Goal: Task Accomplishment & Management: Complete application form

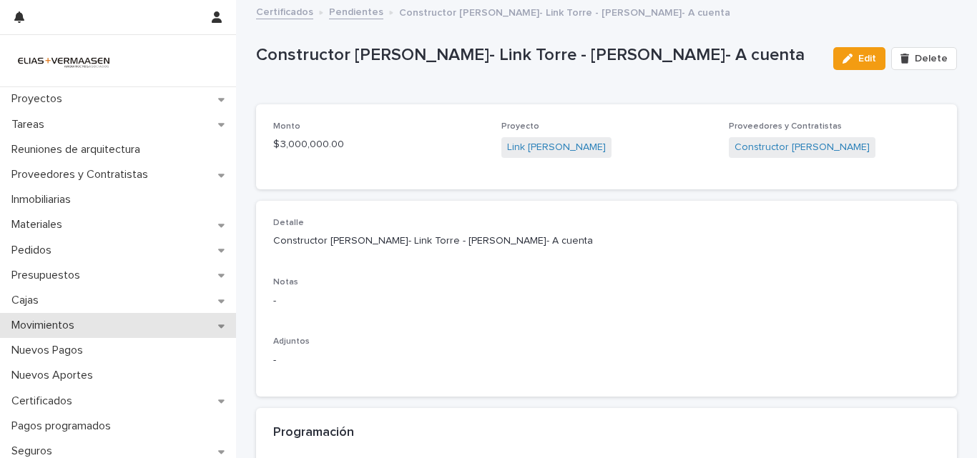
click at [43, 326] on p "Movimientos" at bounding box center [46, 326] width 80 height 14
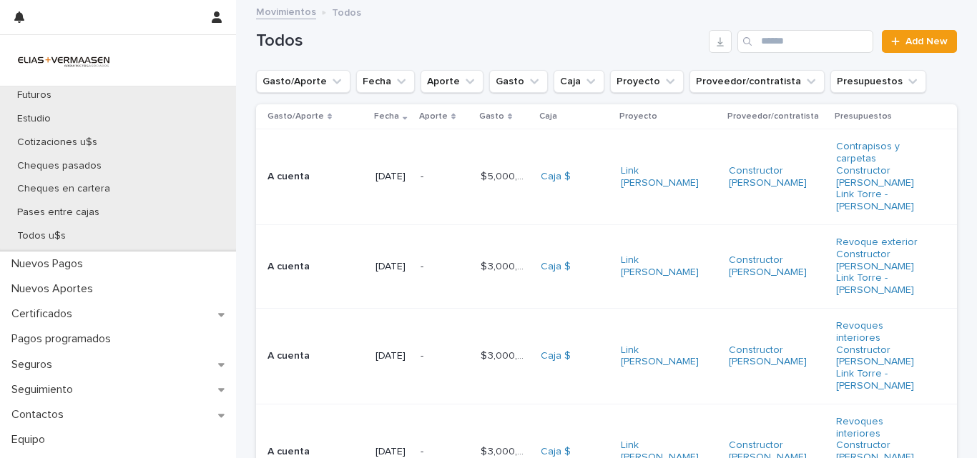
scroll to position [353, 0]
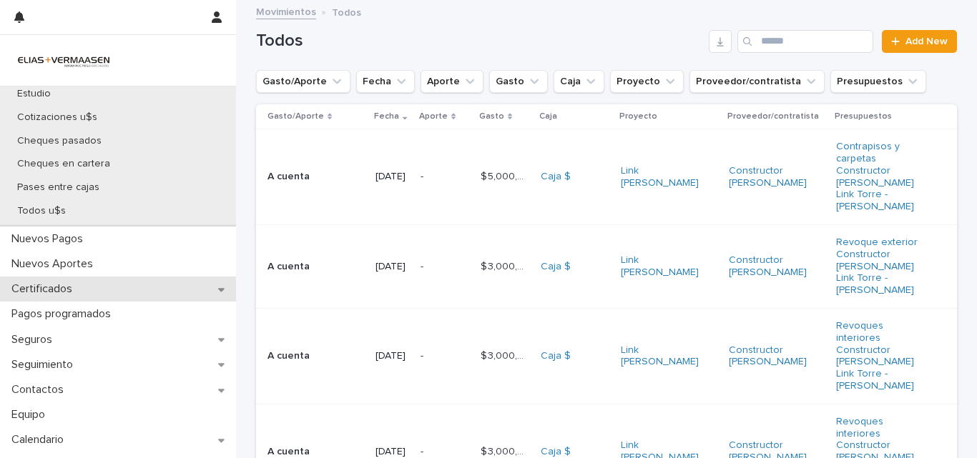
click at [56, 289] on p "Certificados" at bounding box center [45, 289] width 78 height 14
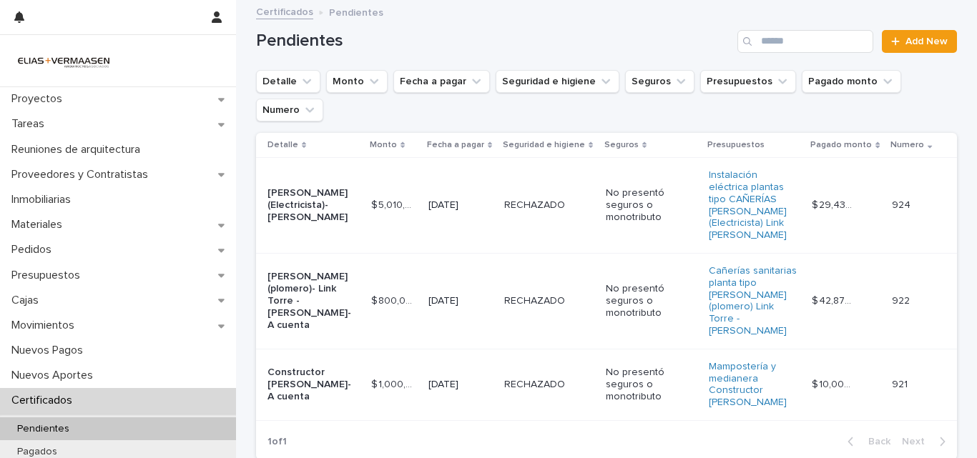
click at [449, 222] on td "[DATE]" at bounding box center [461, 206] width 76 height 96
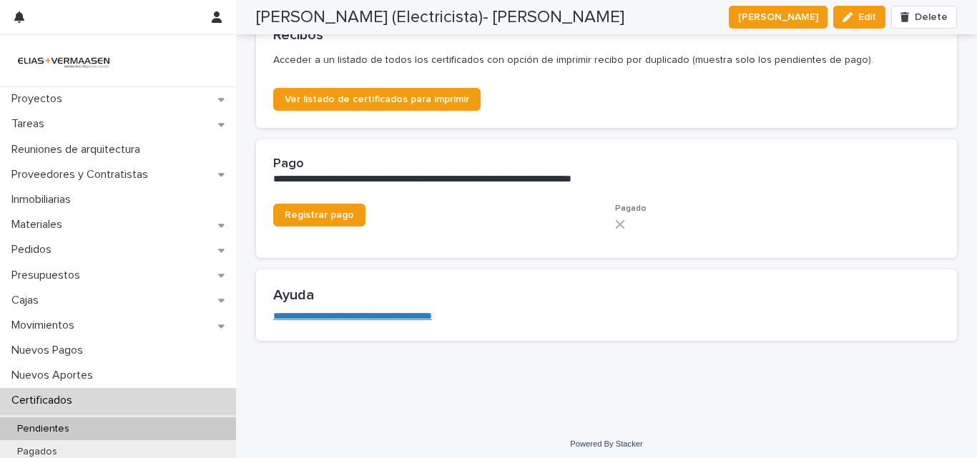
scroll to position [810, 0]
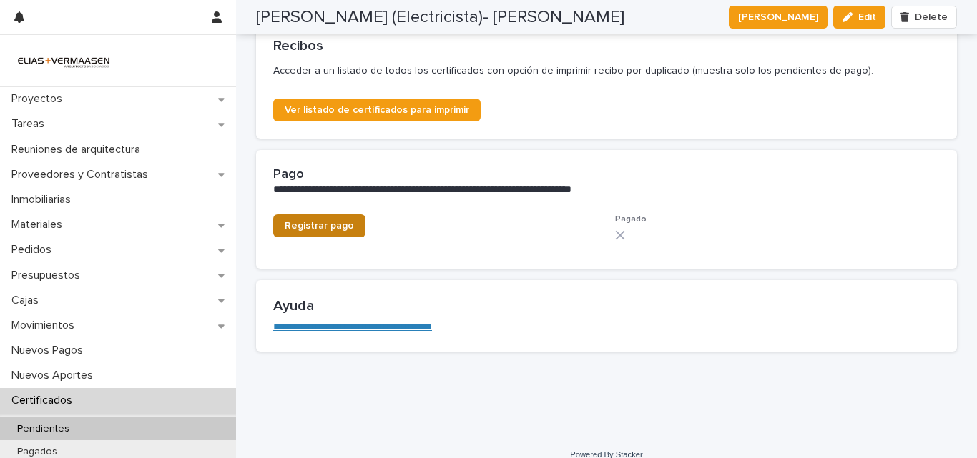
click at [338, 225] on span "Registrar pago" at bounding box center [319, 226] width 69 height 10
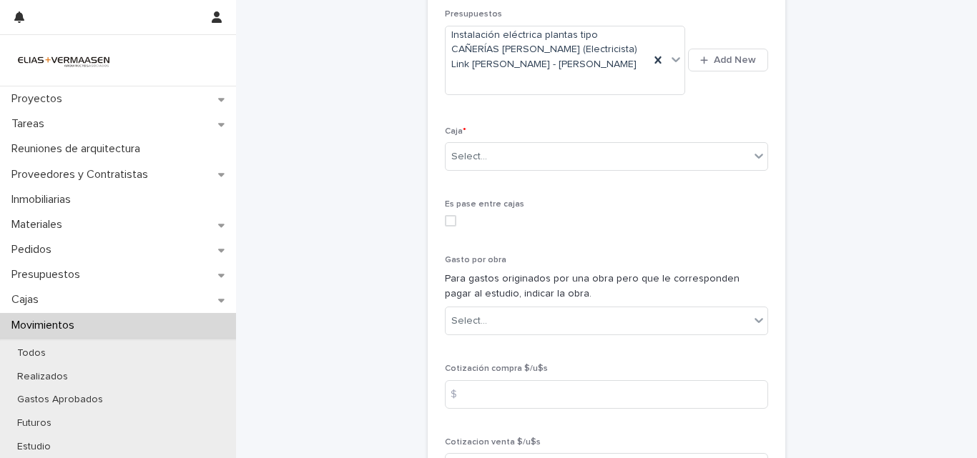
scroll to position [584, 0]
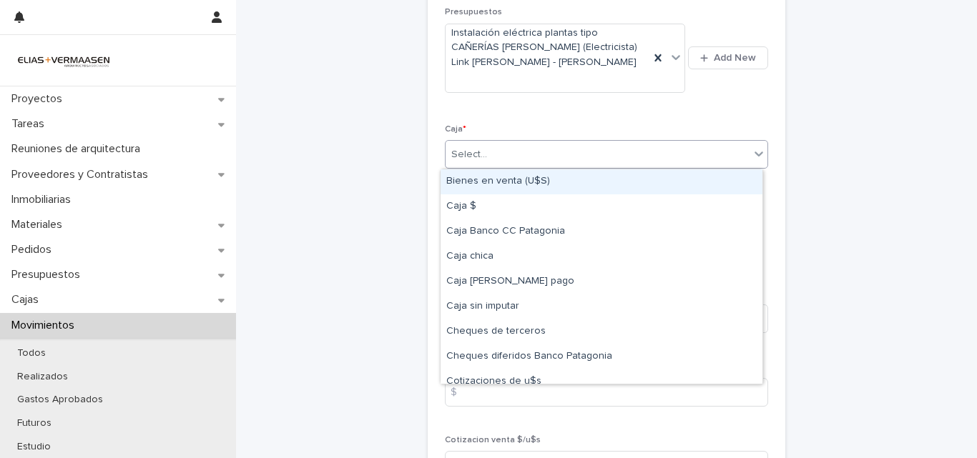
click at [701, 148] on div "Select..." at bounding box center [598, 155] width 304 height 24
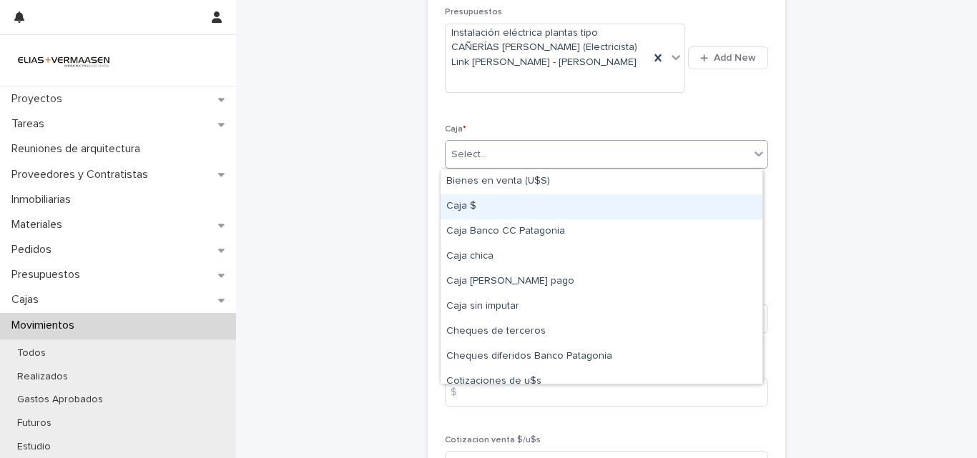
click at [475, 210] on div "Caja $" at bounding box center [602, 207] width 322 height 25
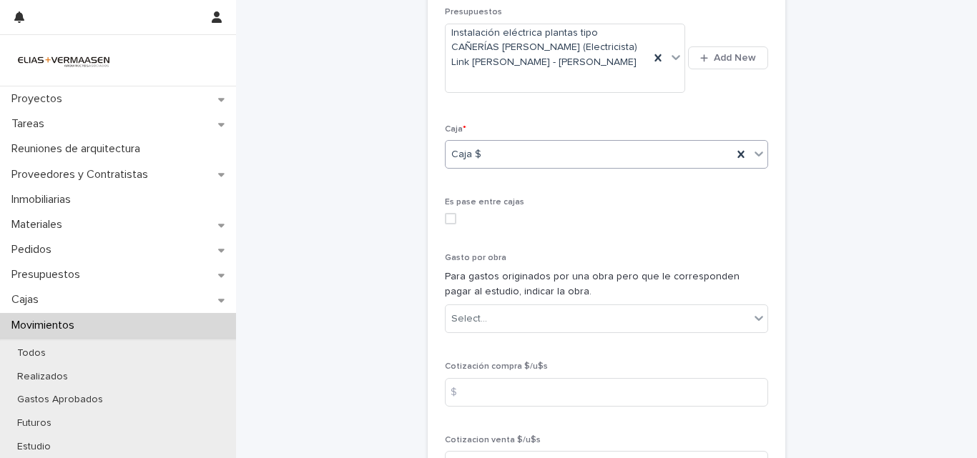
scroll to position [780, 0]
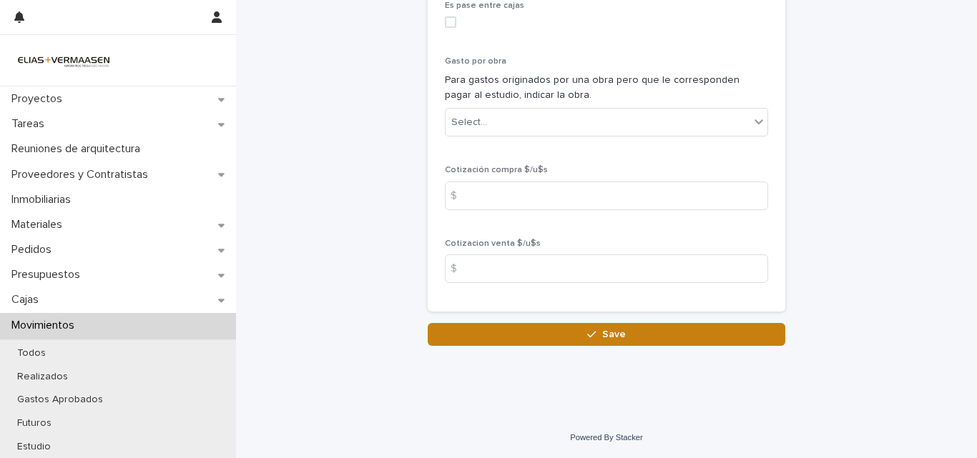
click at [619, 328] on button "Save" at bounding box center [607, 334] width 358 height 23
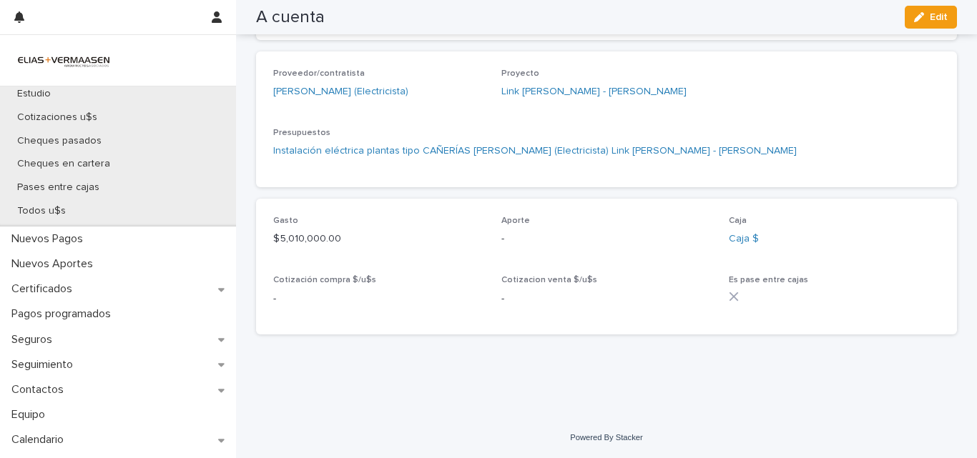
scroll to position [356, 0]
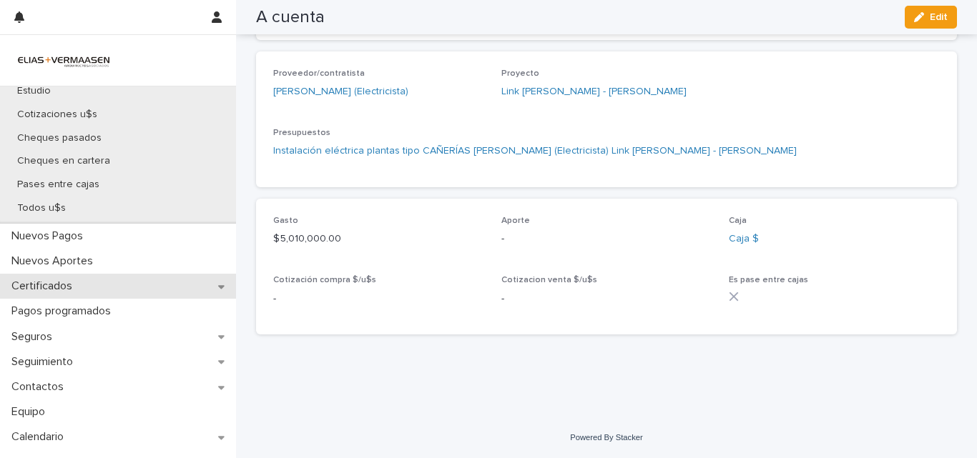
click at [68, 291] on p "Certificados" at bounding box center [45, 287] width 78 height 14
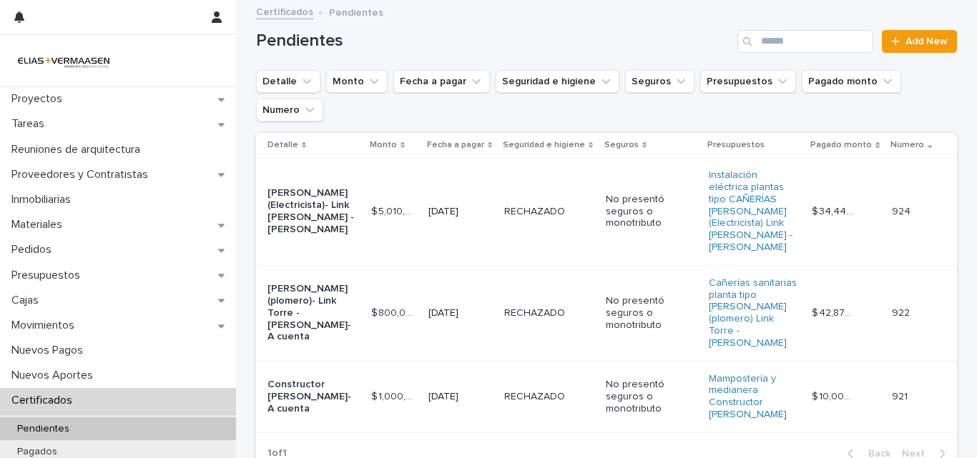
click at [534, 210] on td "RECHAZADO RECHAZADO" at bounding box center [549, 212] width 102 height 108
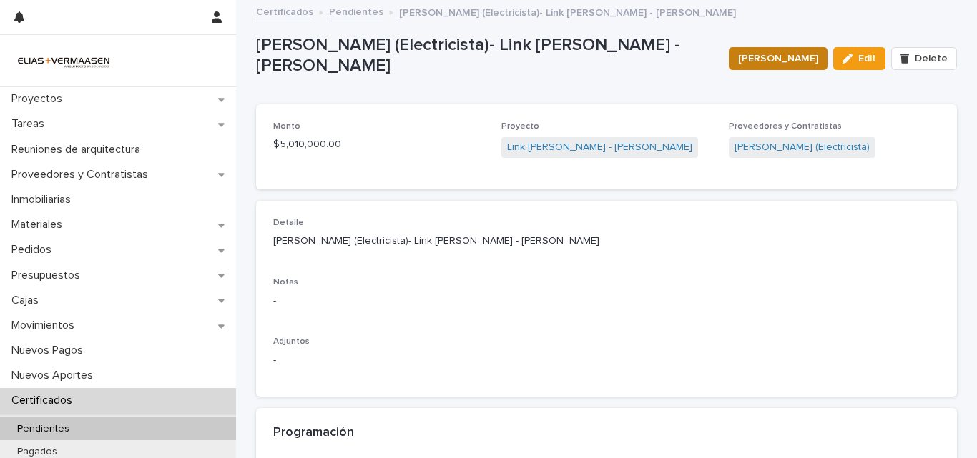
click at [767, 56] on span "Marcar Pagado" at bounding box center [778, 58] width 80 height 14
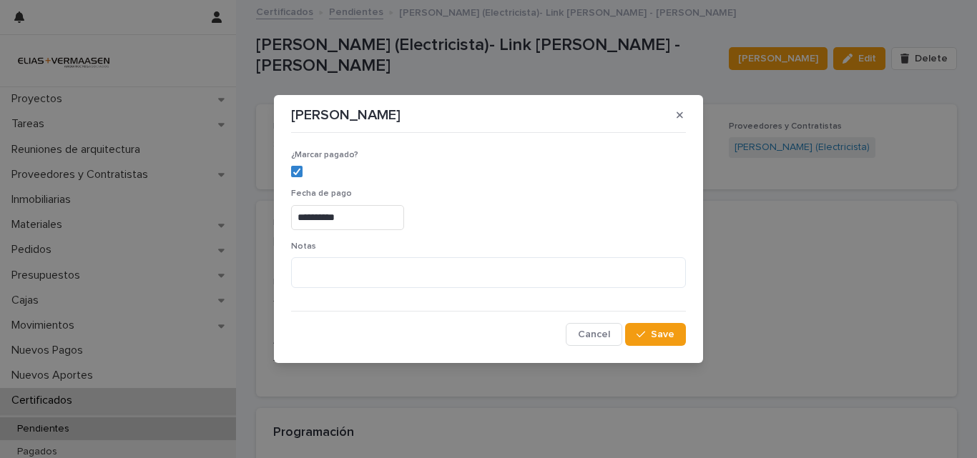
drag, startPoint x: 636, startPoint y: 413, endPoint x: 657, endPoint y: 365, distance: 51.6
click at [647, 392] on div "**********" at bounding box center [488, 229] width 977 height 458
click at [659, 338] on span "Save" at bounding box center [663, 335] width 24 height 10
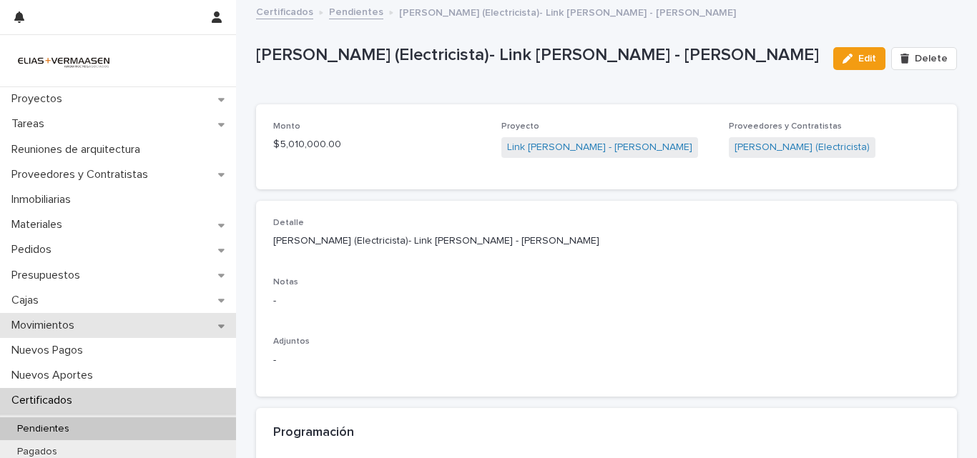
click at [24, 328] on p "Movimientos" at bounding box center [46, 326] width 80 height 14
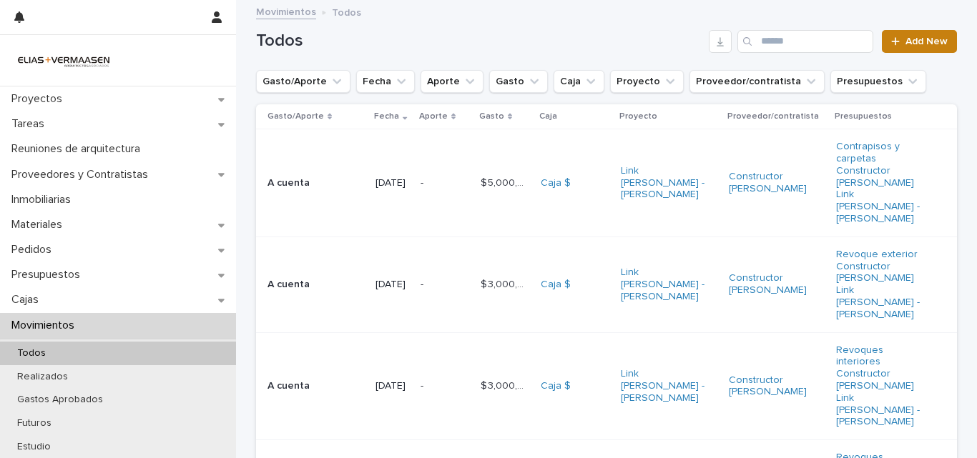
click at [931, 41] on span "Add New" at bounding box center [926, 41] width 42 height 10
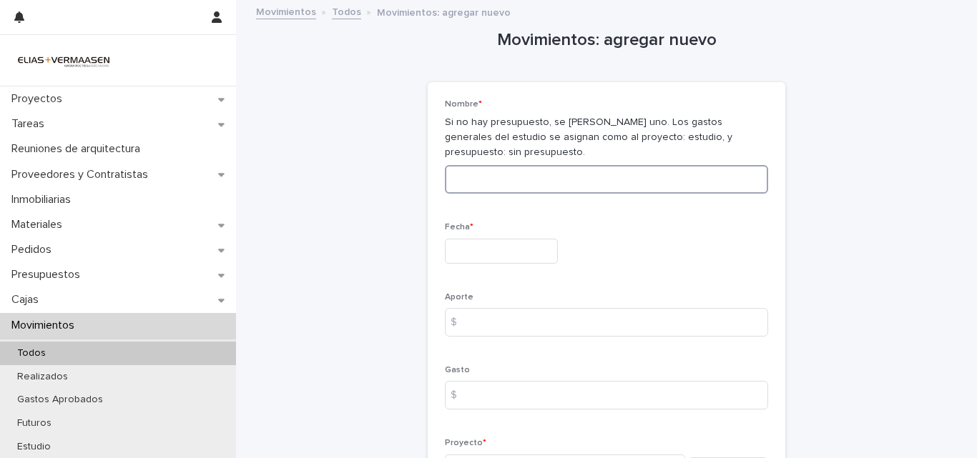
click at [621, 173] on input at bounding box center [606, 179] width 323 height 29
click at [629, 177] on input at bounding box center [606, 179] width 323 height 29
type input "**********"
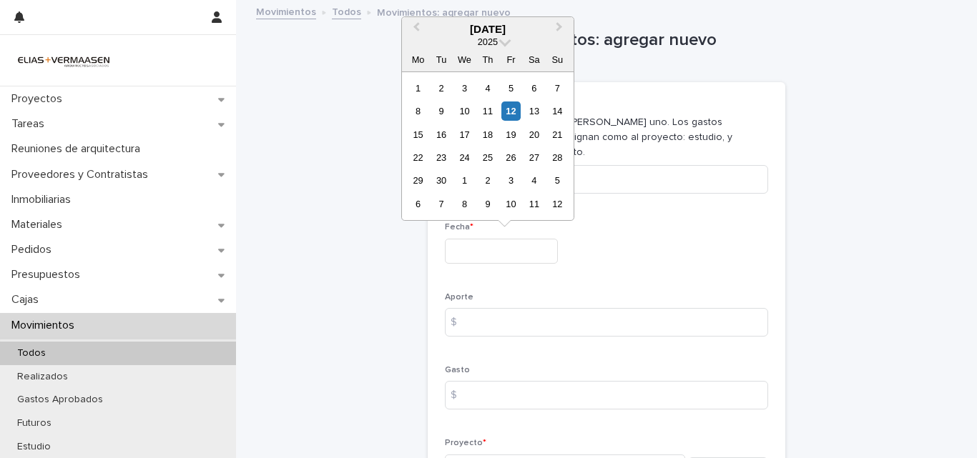
click at [507, 259] on input "text" at bounding box center [501, 251] width 113 height 25
click at [516, 111] on div "12" at bounding box center [510, 111] width 19 height 19
type input "**********"
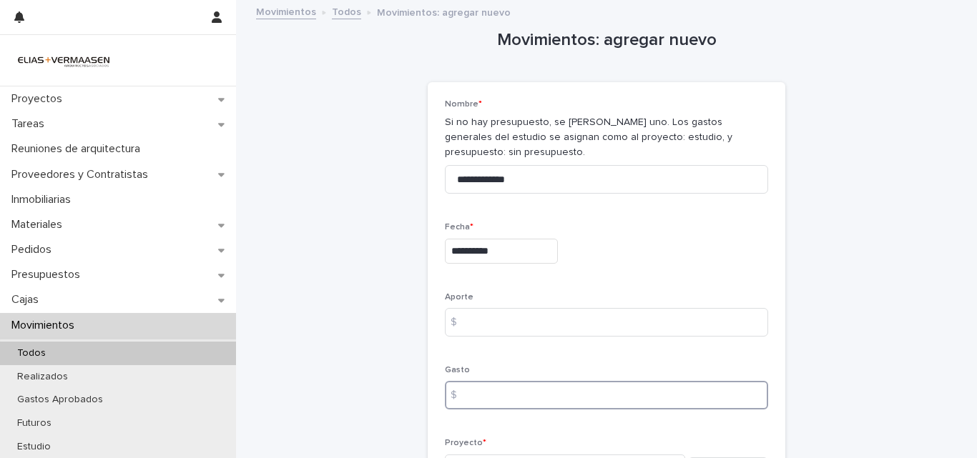
click at [571, 392] on input at bounding box center [606, 395] width 323 height 29
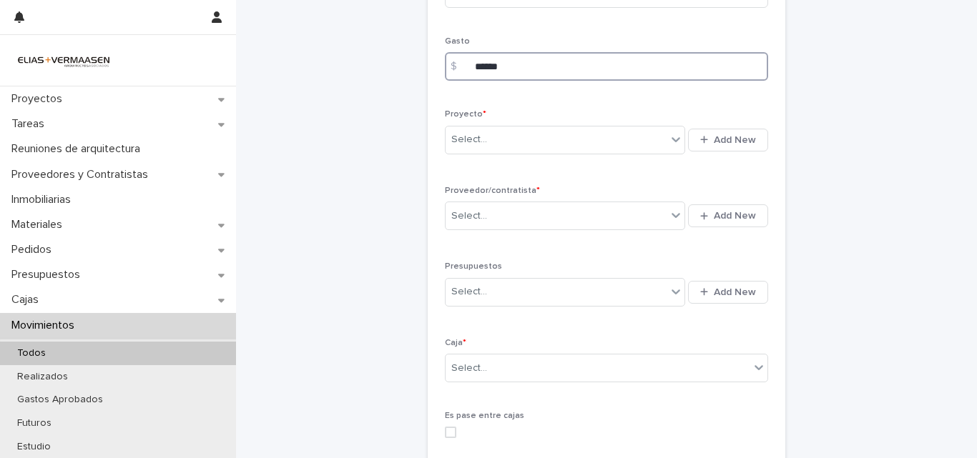
scroll to position [341, 0]
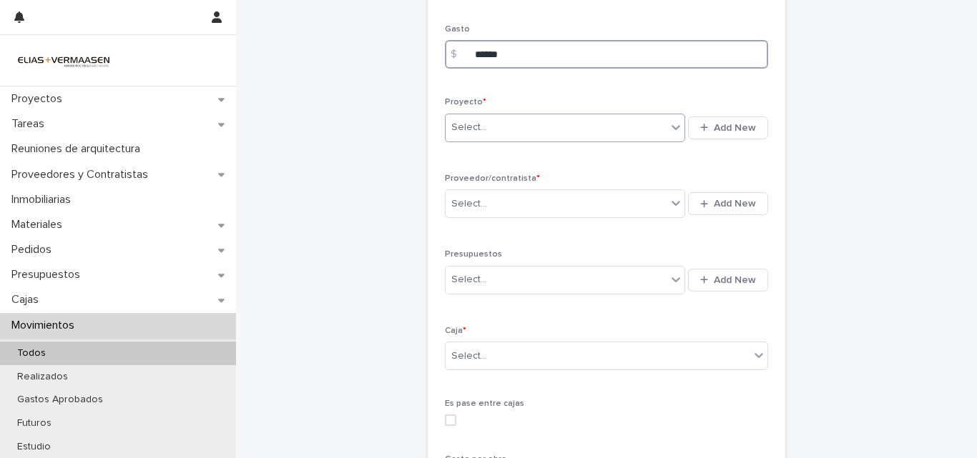
type input "******"
click at [550, 133] on div "Select..." at bounding box center [556, 128] width 221 height 24
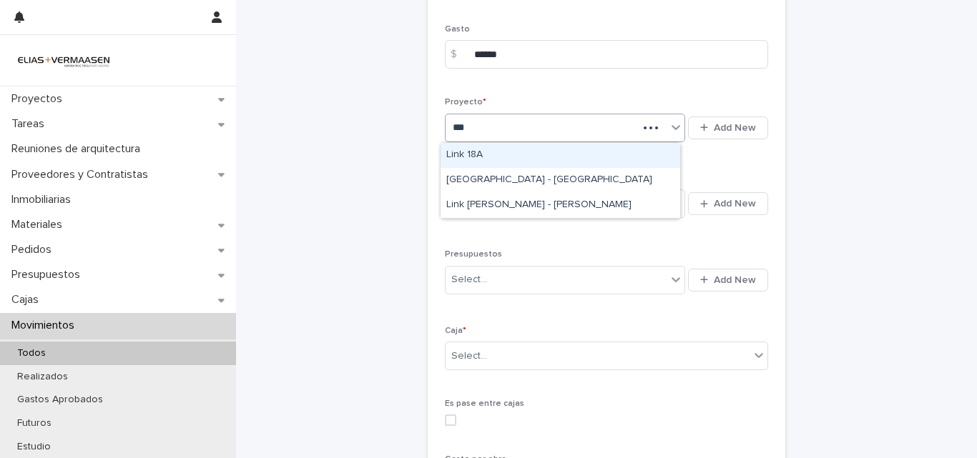
type input "****"
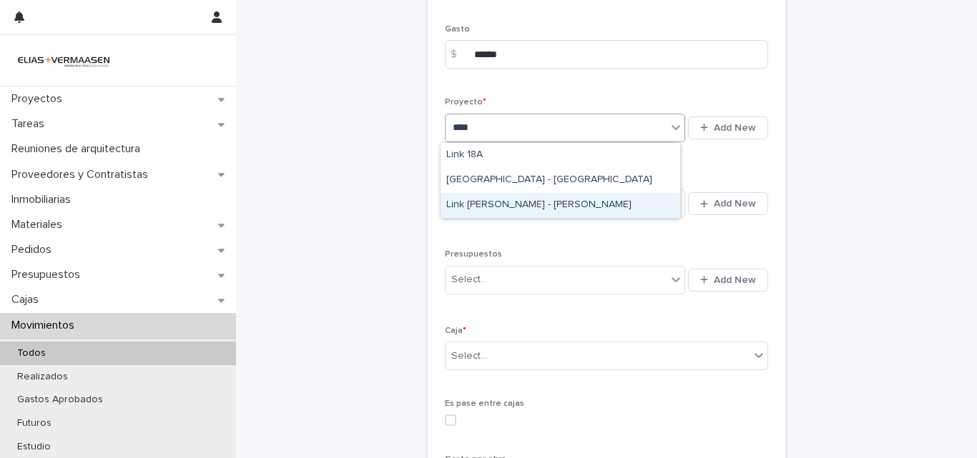
click at [528, 207] on div "Link [PERSON_NAME]" at bounding box center [561, 205] width 240 height 25
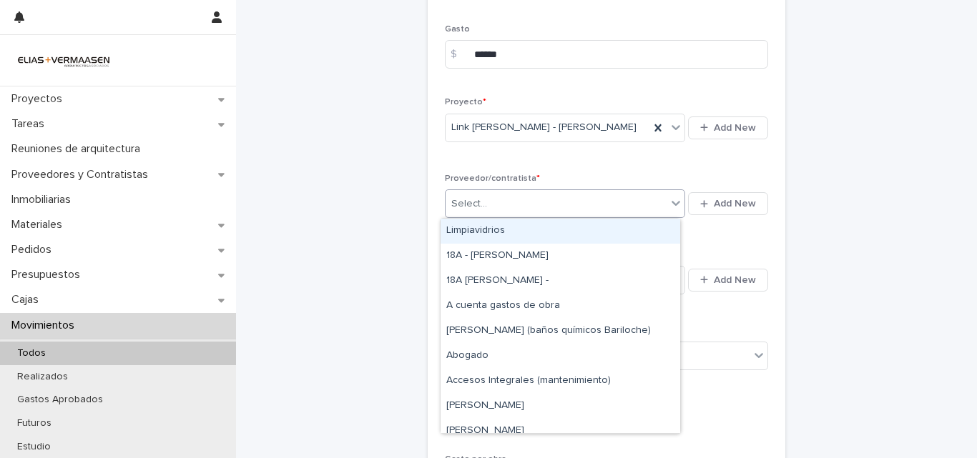
click at [528, 207] on div "Select..." at bounding box center [556, 204] width 221 height 24
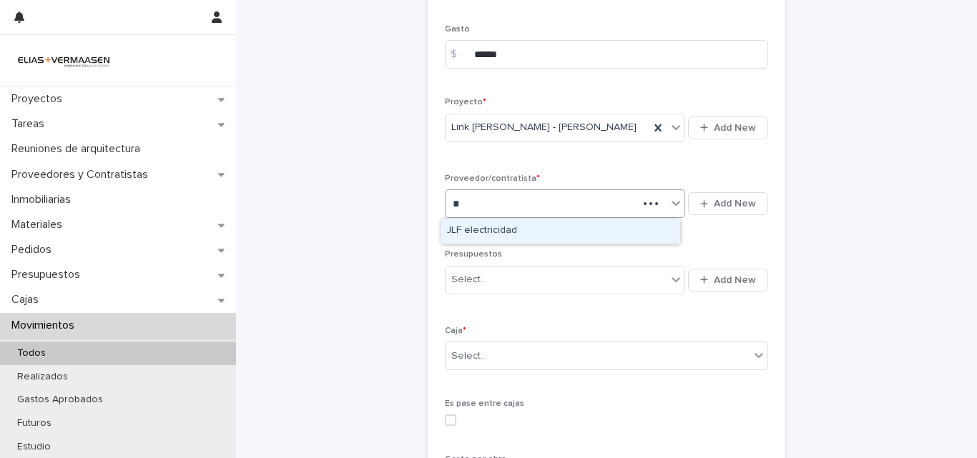
type input "***"
click at [496, 234] on div "JLF electricidad" at bounding box center [561, 231] width 240 height 25
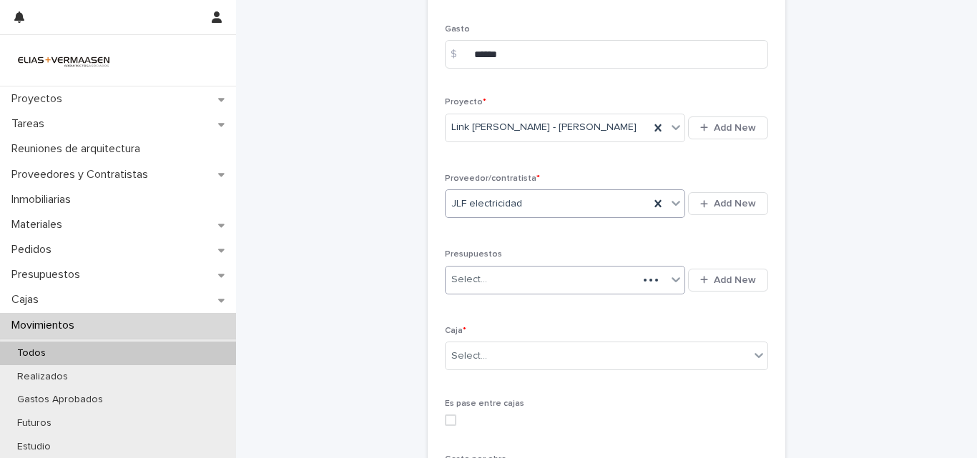
click at [501, 281] on div "Select..." at bounding box center [542, 280] width 192 height 24
click at [503, 356] on div "Select..." at bounding box center [598, 357] width 304 height 24
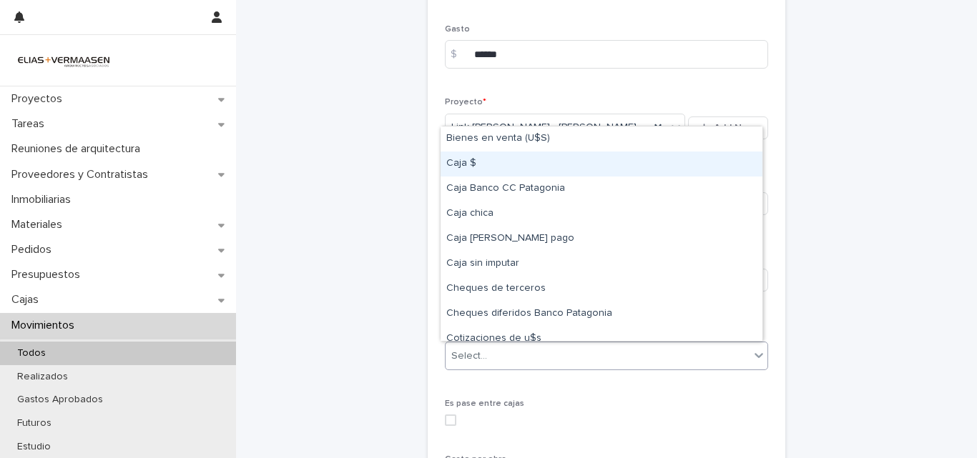
click at [466, 169] on div "Caja $" at bounding box center [602, 164] width 322 height 25
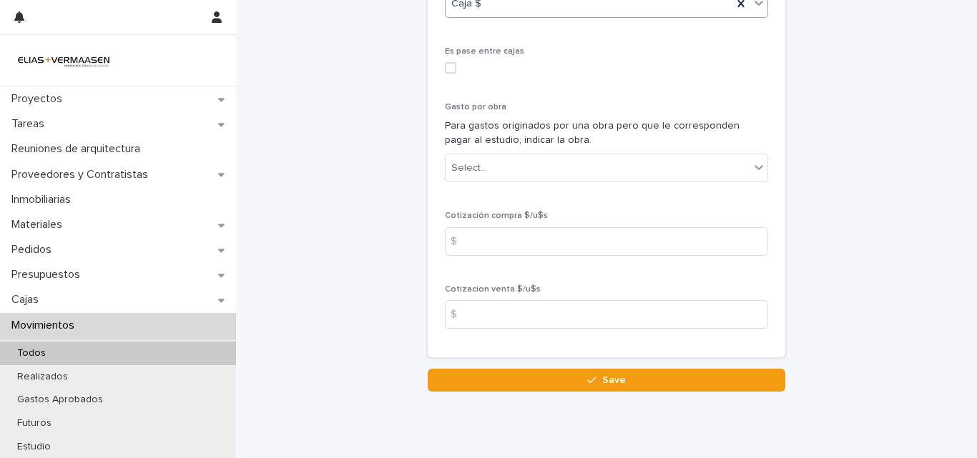
scroll to position [698, 0]
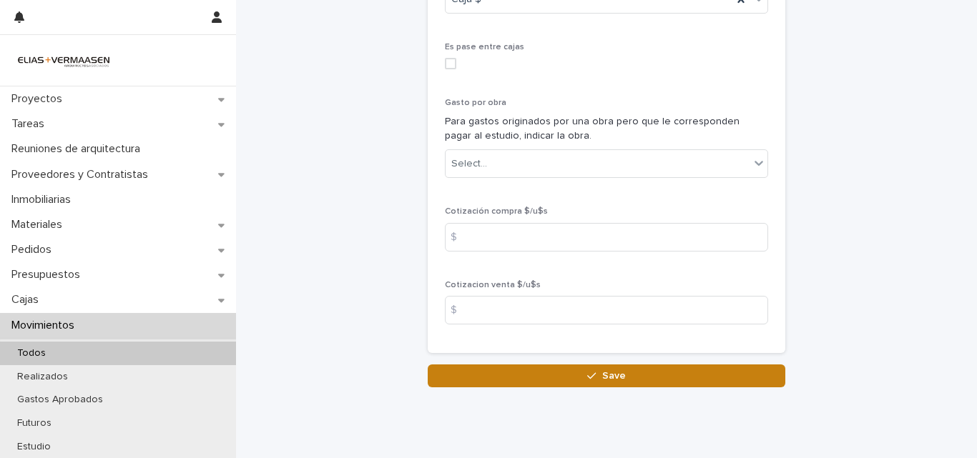
click at [577, 378] on button "Save" at bounding box center [607, 376] width 358 height 23
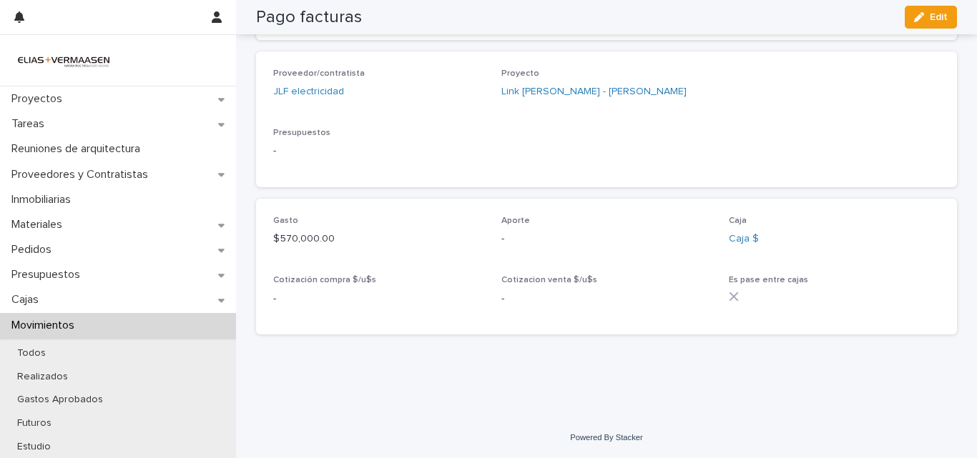
scroll to position [391, 0]
click at [72, 328] on p "Movimientos" at bounding box center [46, 326] width 80 height 14
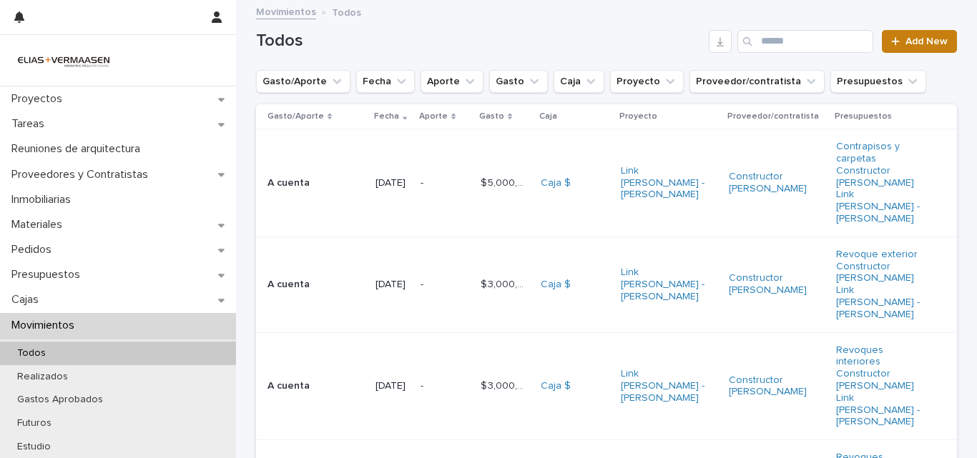
click at [922, 39] on span "Add New" at bounding box center [926, 41] width 42 height 10
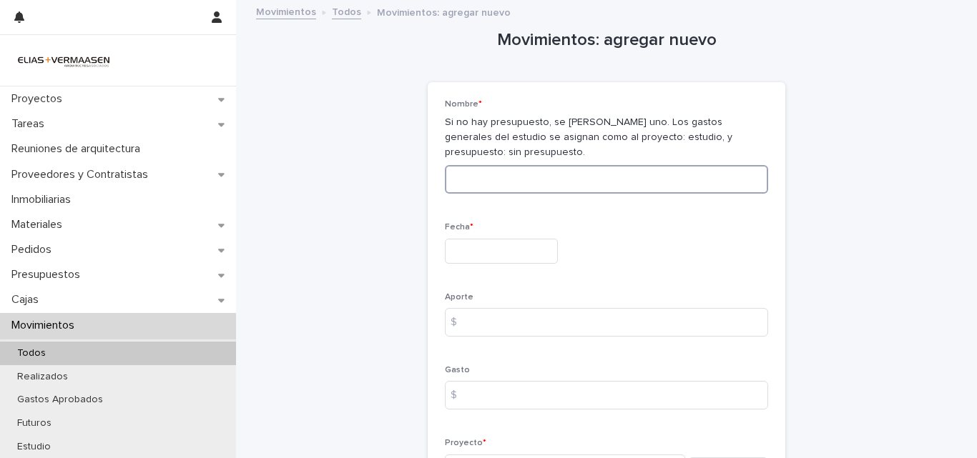
click at [609, 188] on input at bounding box center [606, 179] width 323 height 29
type input "**********"
click at [517, 246] on input "text" at bounding box center [501, 251] width 113 height 25
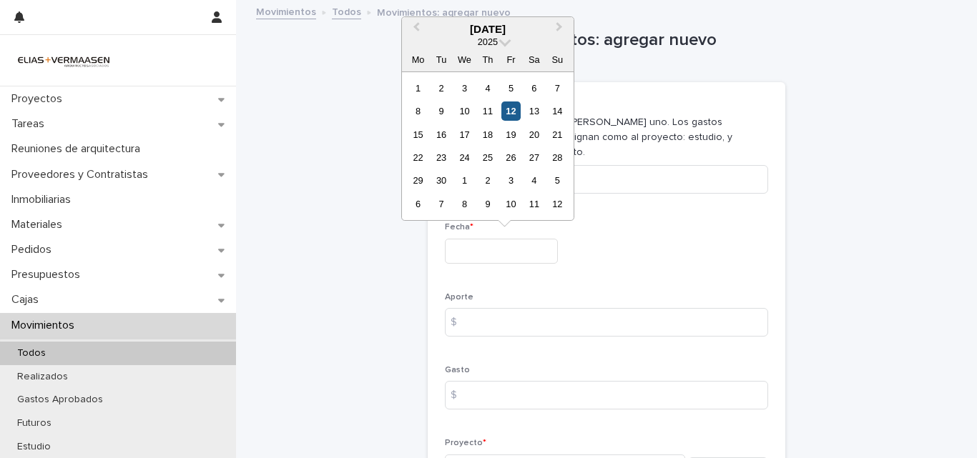
click at [512, 112] on div "12" at bounding box center [510, 111] width 19 height 19
type input "**********"
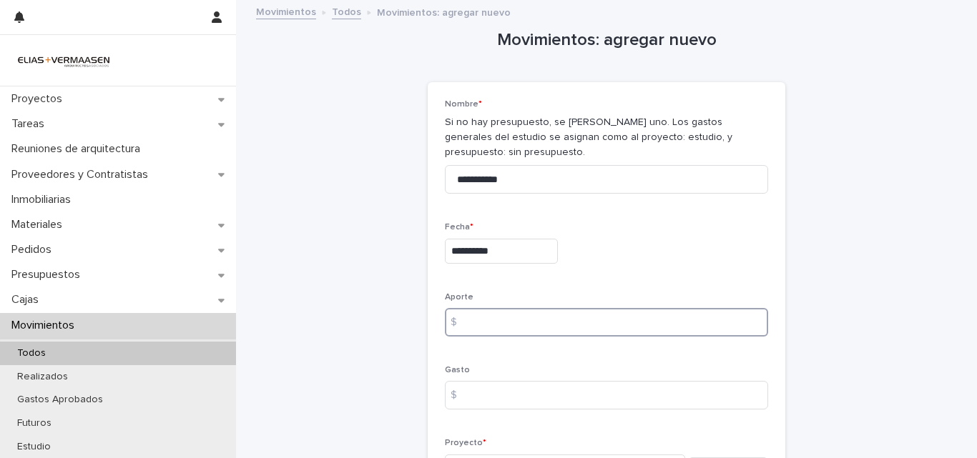
click at [497, 326] on input at bounding box center [606, 322] width 323 height 29
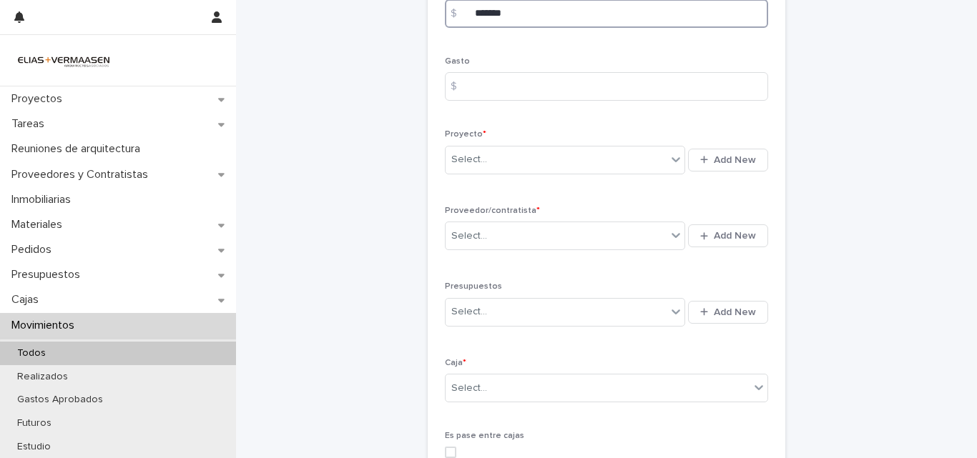
scroll to position [313, 0]
type input "*******"
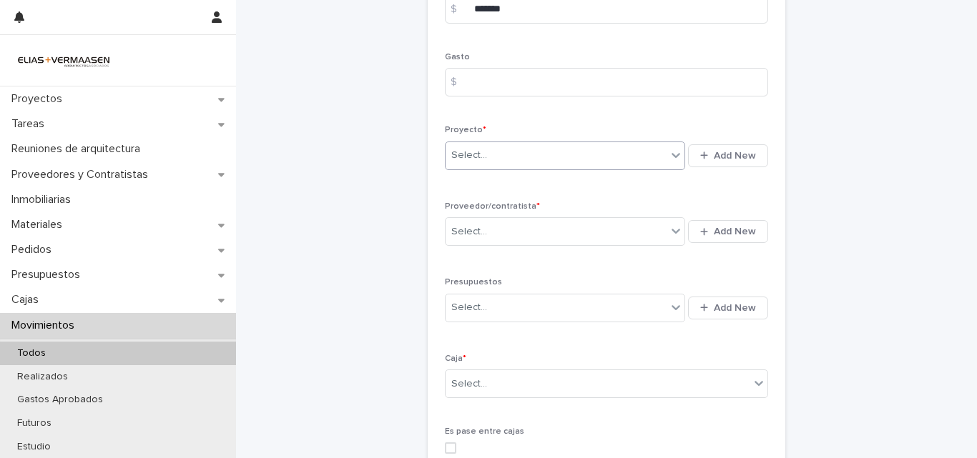
click at [557, 154] on div "Select..." at bounding box center [556, 156] width 221 height 24
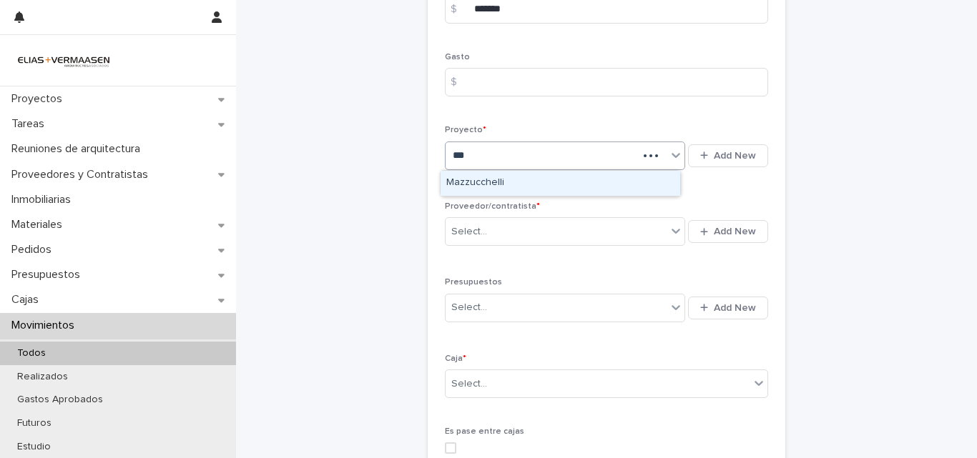
type input "****"
click at [503, 183] on div "Mazzucchelli" at bounding box center [561, 183] width 240 height 25
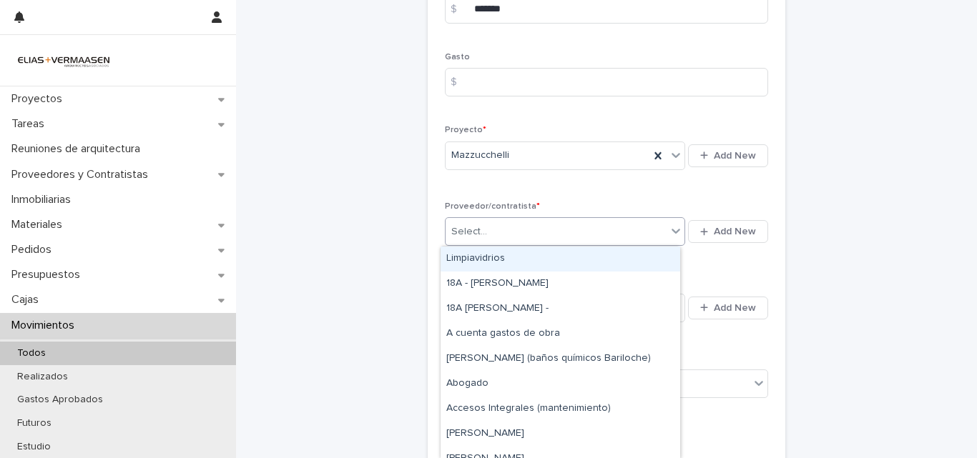
click at [507, 234] on div "Select..." at bounding box center [556, 232] width 221 height 24
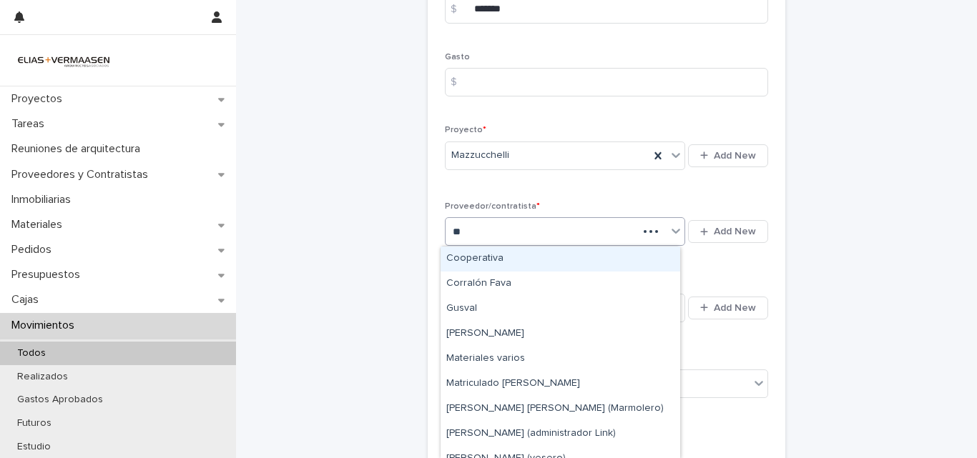
type input "***"
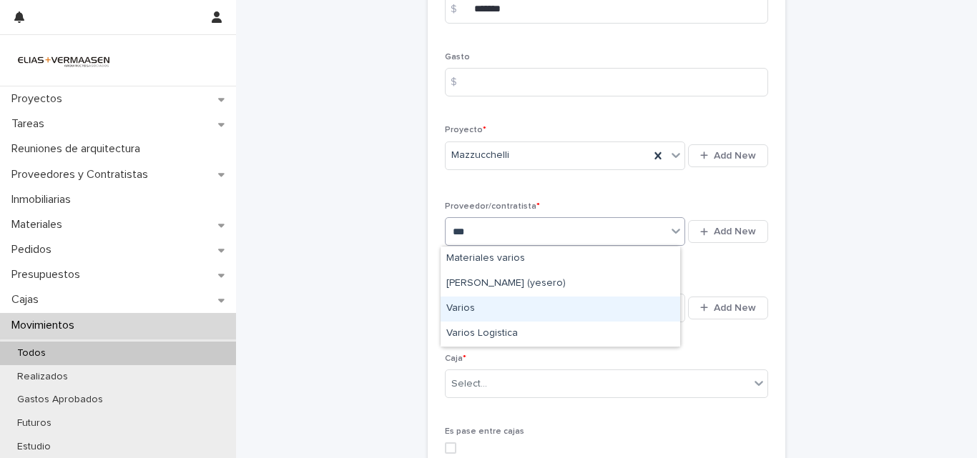
click at [477, 308] on div "Varios" at bounding box center [561, 309] width 240 height 25
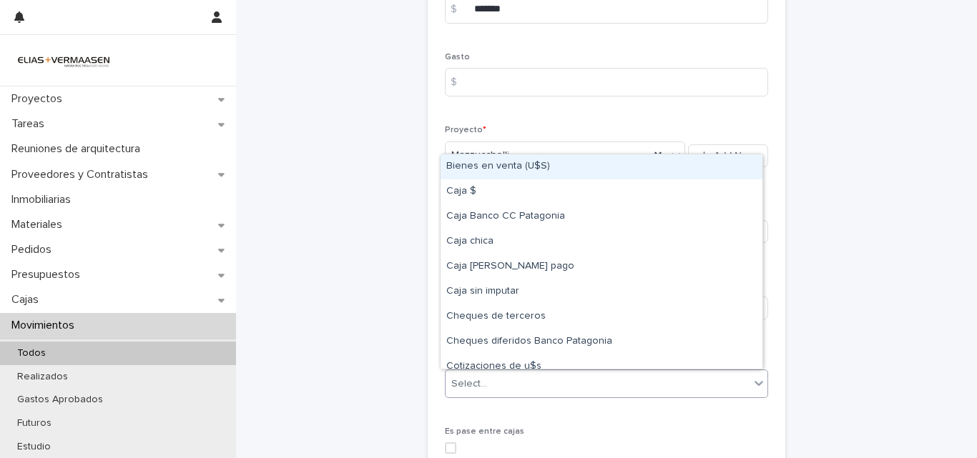
click at [507, 380] on div "Select..." at bounding box center [598, 385] width 304 height 24
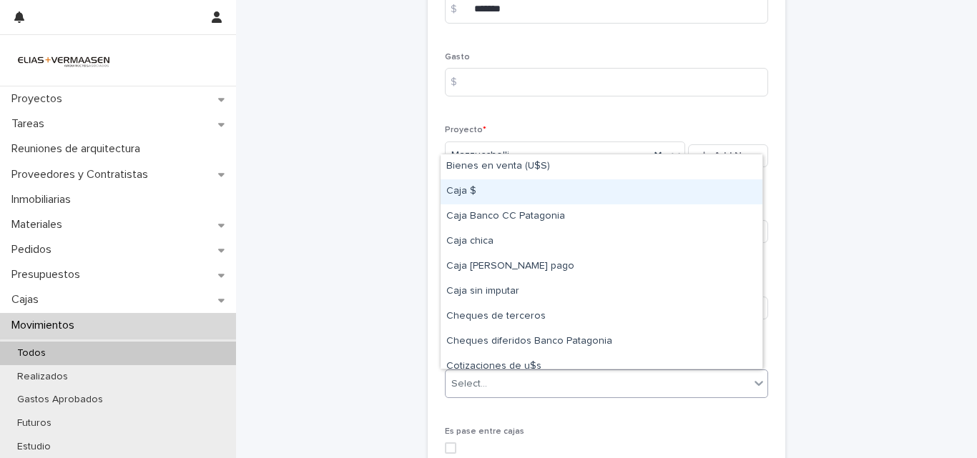
click at [478, 196] on div "Caja $" at bounding box center [602, 192] width 322 height 25
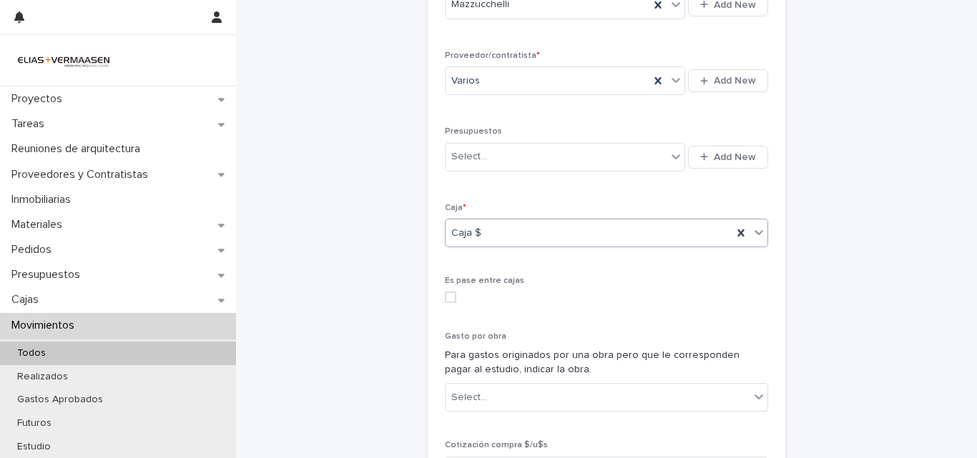
scroll to position [739, 0]
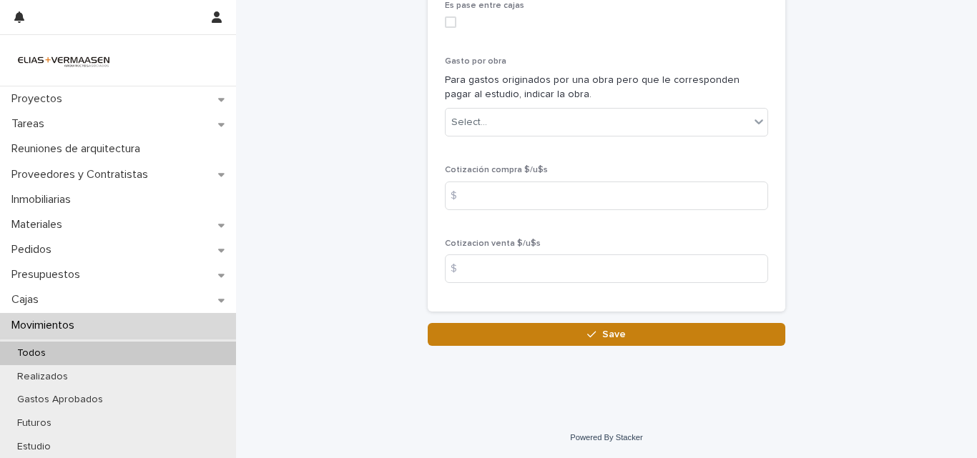
click at [598, 328] on button "Save" at bounding box center [607, 334] width 358 height 23
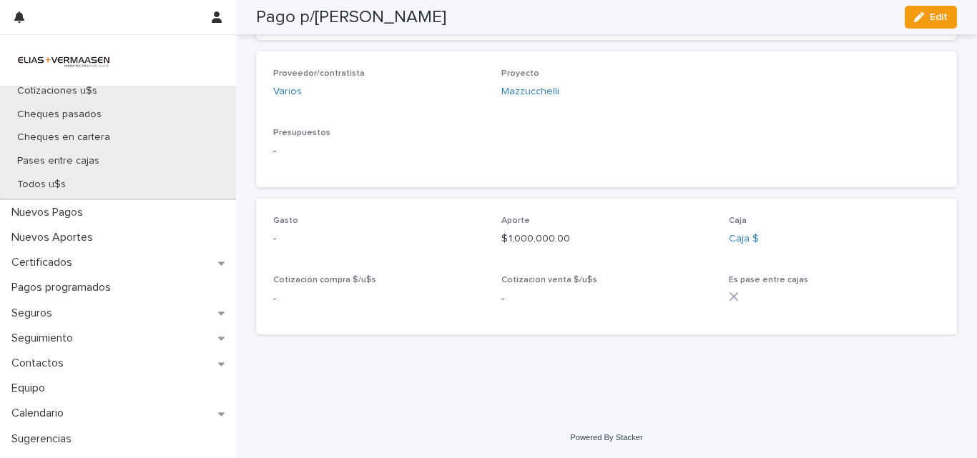
scroll to position [381, 0]
